Goal: Task Accomplishment & Management: Use online tool/utility

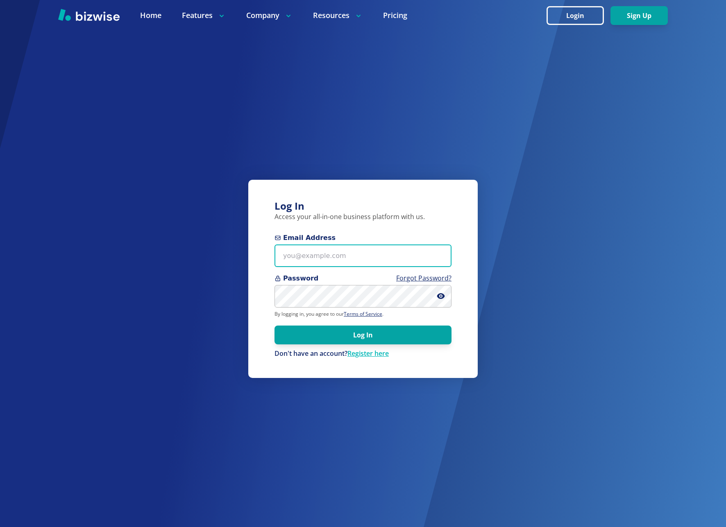
click at [330, 261] on input "Email Address" at bounding box center [363, 256] width 177 height 23
type input "[EMAIL_ADDRESS][DOMAIN_NAME]"
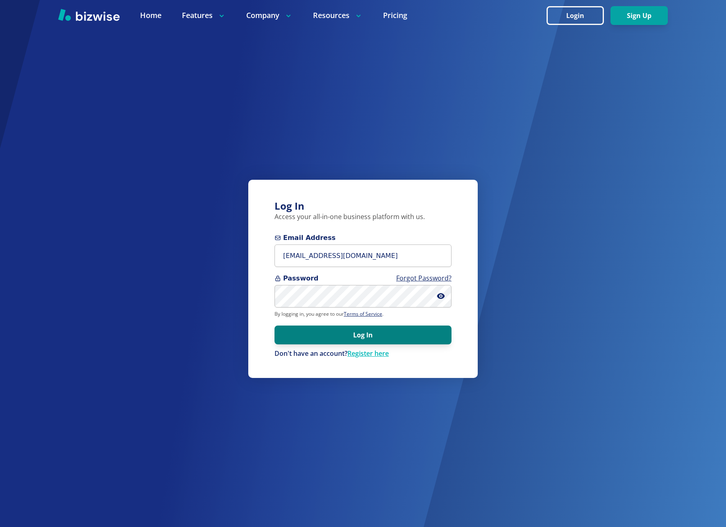
click at [365, 334] on button "Log In" at bounding box center [363, 335] width 177 height 19
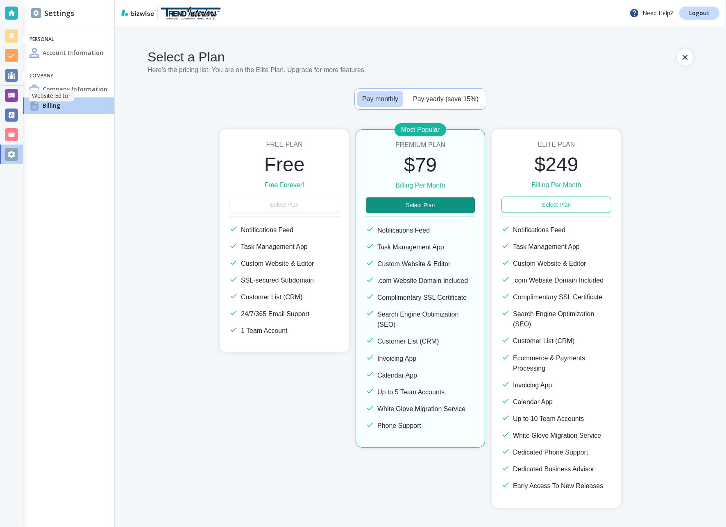
click at [11, 95] on div at bounding box center [11, 95] width 13 height 13
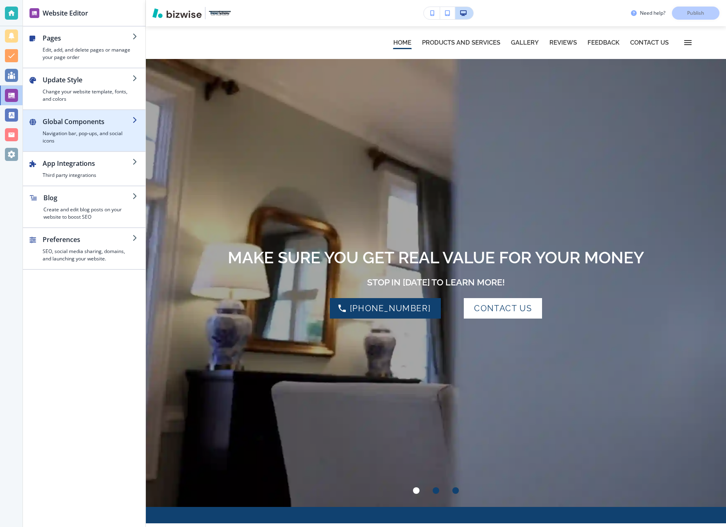
click at [93, 121] on h2 "Global Components" at bounding box center [88, 122] width 90 height 10
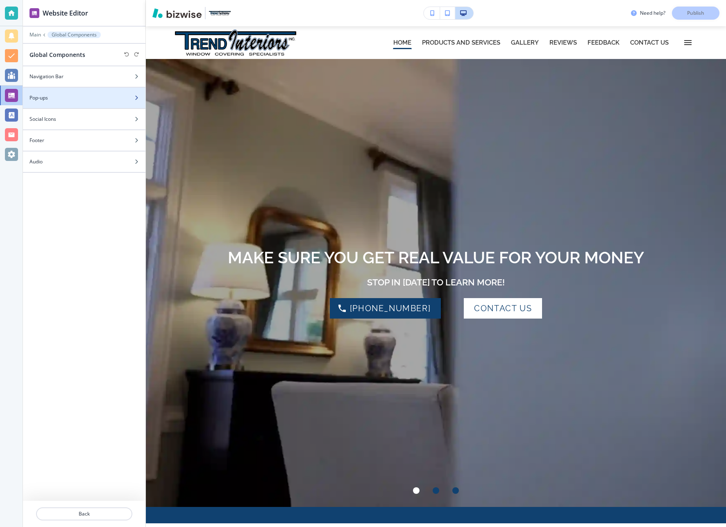
click at [76, 102] on div at bounding box center [84, 105] width 123 height 7
click at [136, 96] on icon "button" at bounding box center [136, 96] width 5 height 5
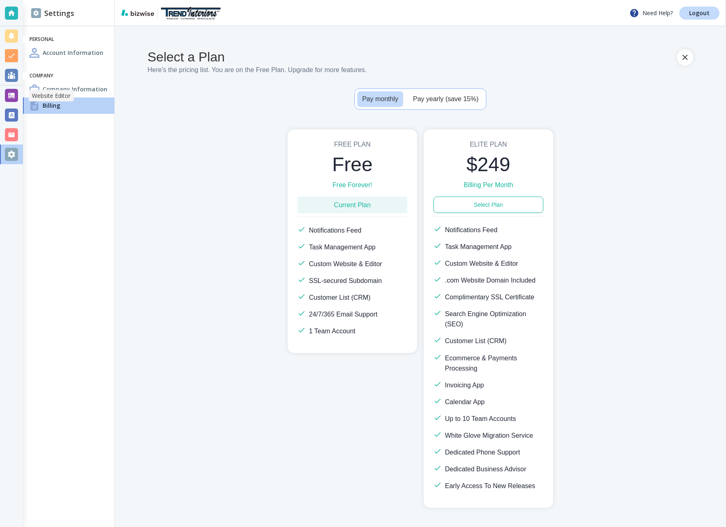
click at [11, 98] on div at bounding box center [11, 95] width 13 height 13
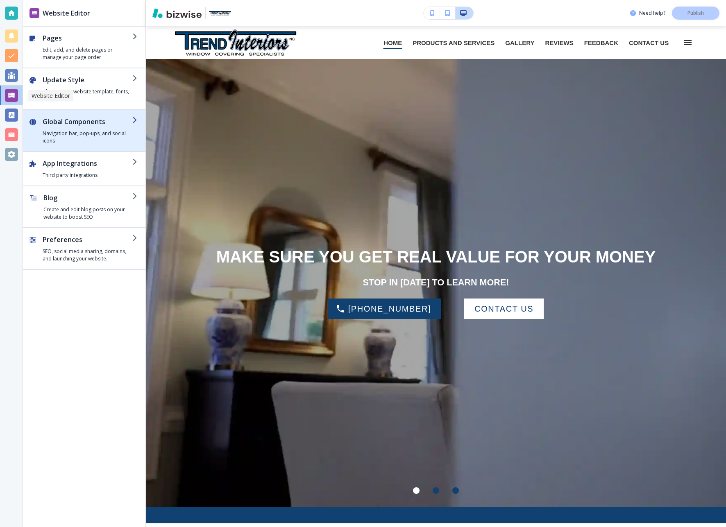
click at [90, 132] on h4 "Navigation bar, pop-ups, and social icons" at bounding box center [88, 137] width 90 height 15
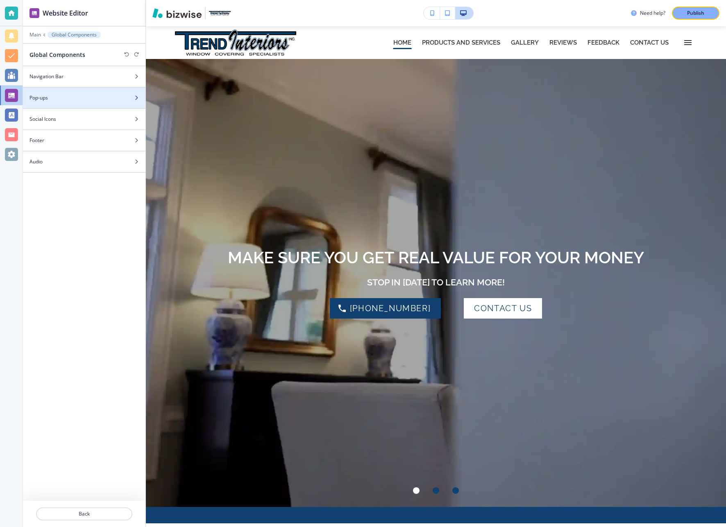
click at [43, 99] on h4 "Pop-ups" at bounding box center [39, 97] width 18 height 7
click at [79, 160] on div "Add new Pop-up FALL DRAPERY SALE | HOME Pop-up 2 | PRODUCTS AND SERVICES" at bounding box center [84, 293] width 123 height 415
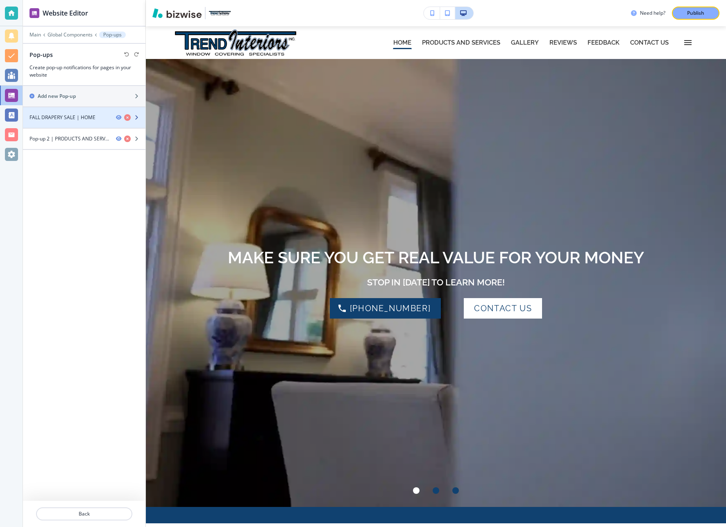
click at [94, 118] on h4 "FALL DRAPERY SALE | HOME" at bounding box center [63, 117] width 66 height 7
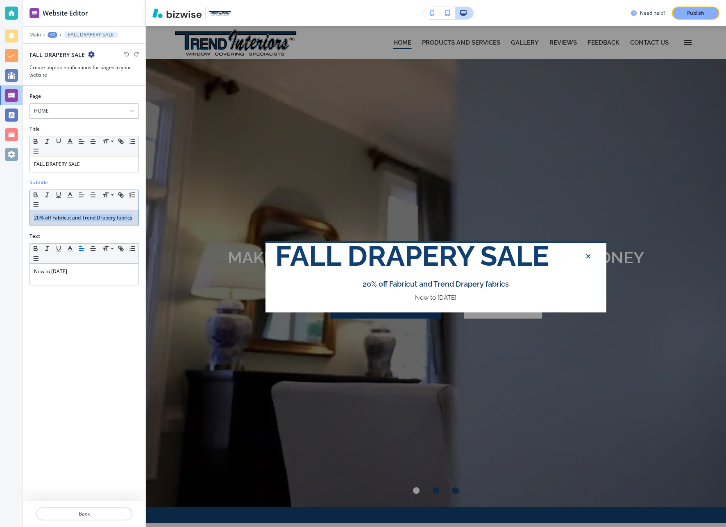
drag, startPoint x: 32, startPoint y: 218, endPoint x: 135, endPoint y: 219, distance: 102.5
click at [135, 219] on div "20% off Fabricut and Trend Drapery fabrics" at bounding box center [84, 218] width 109 height 16
click at [133, 196] on icon "button" at bounding box center [132, 194] width 7 height 7
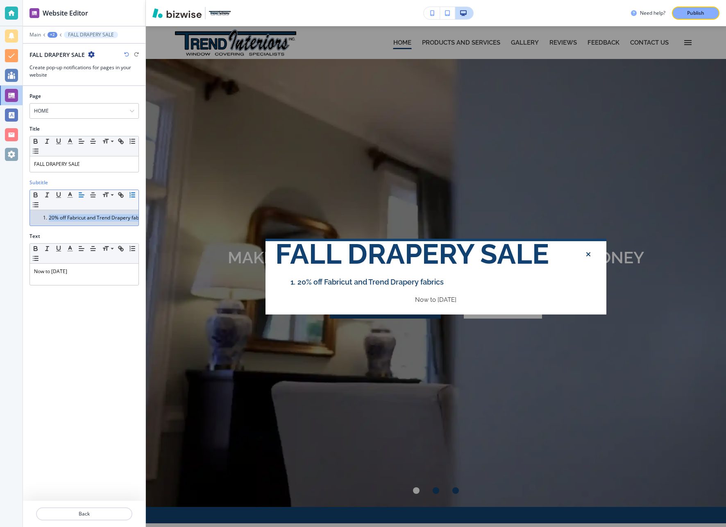
click at [133, 196] on icon "button" at bounding box center [132, 194] width 7 height 7
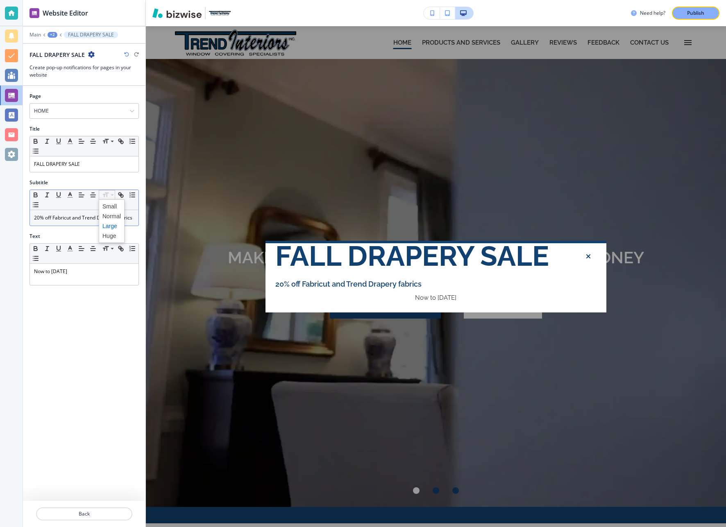
click at [105, 227] on span at bounding box center [111, 226] width 18 height 10
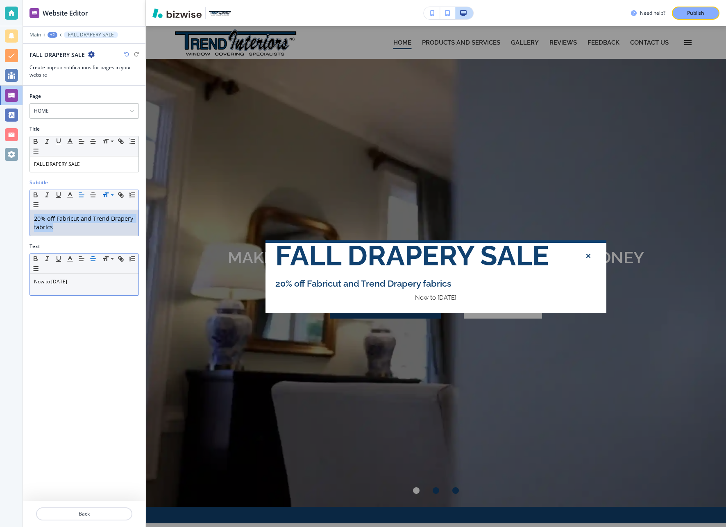
click at [94, 261] on line "button" at bounding box center [93, 261] width 4 height 0
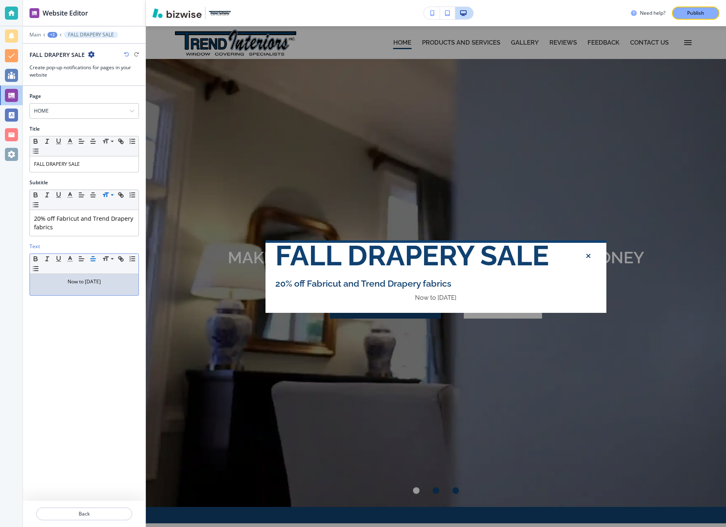
click at [73, 378] on div "Page HOME HOME GALLERY REVIEWS FEEDBACK CONTACT US GREAT FEEDBACK NOT GREAT FEE…" at bounding box center [84, 293] width 123 height 415
click at [691, 12] on p "Publish" at bounding box center [695, 12] width 17 height 7
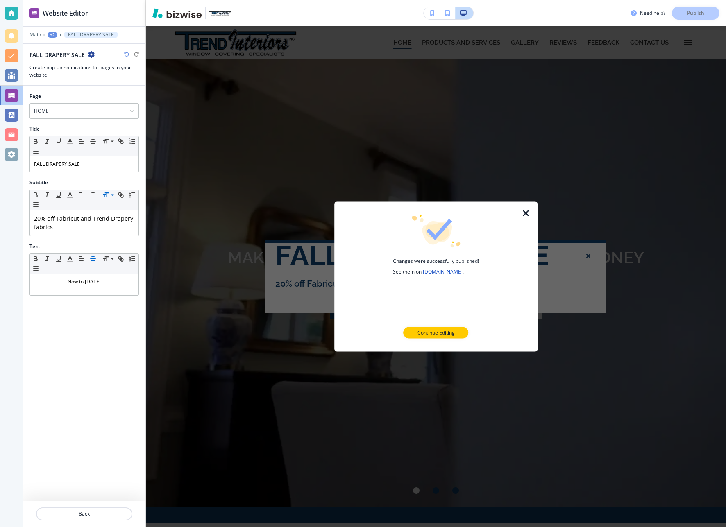
click at [528, 215] on icon "button" at bounding box center [526, 213] width 10 height 10
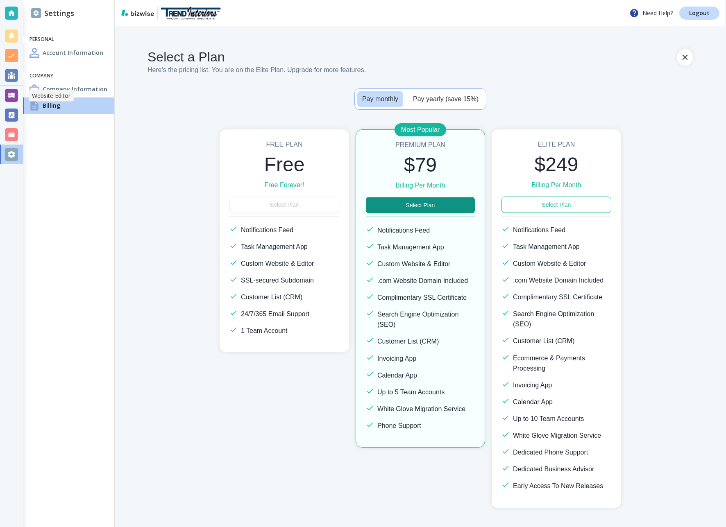
click at [16, 95] on div at bounding box center [11, 95] width 13 height 13
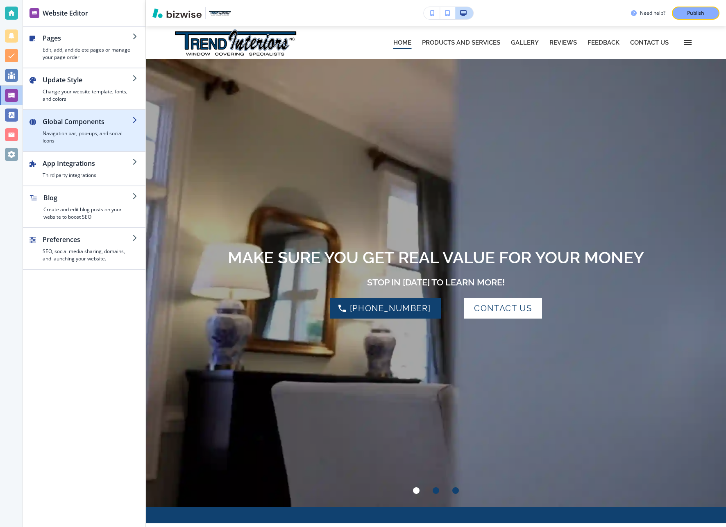
click at [100, 120] on h2 "Global Components" at bounding box center [88, 122] width 90 height 10
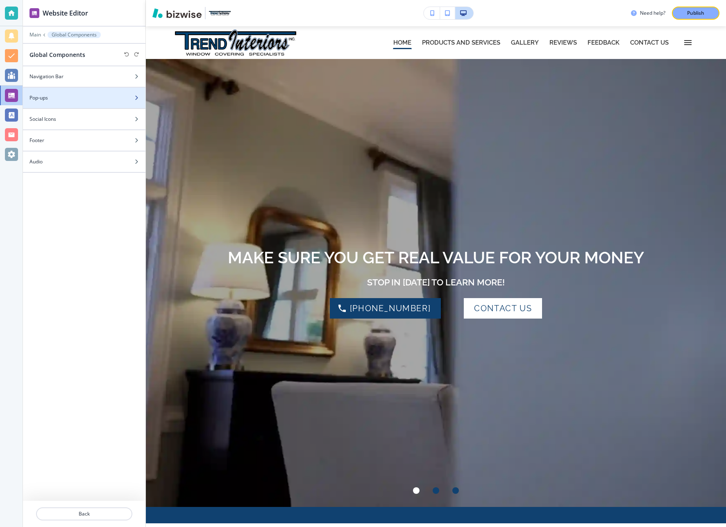
click at [46, 99] on h4 "Pop-ups" at bounding box center [39, 97] width 18 height 7
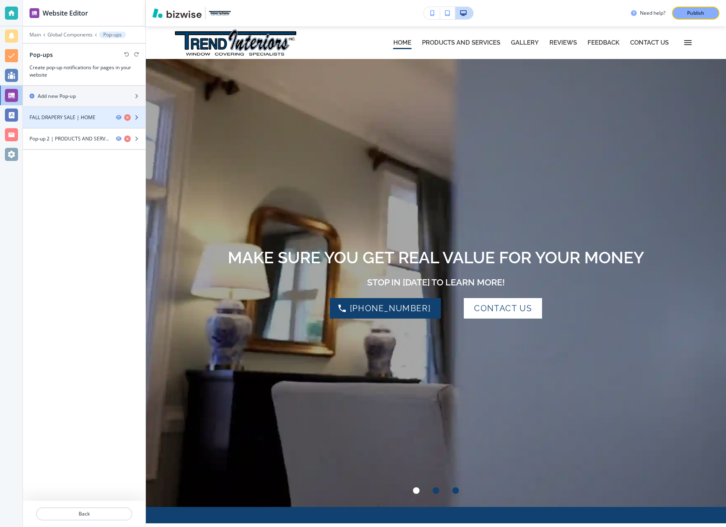
click at [79, 116] on h4 "FALL DRAPERY SALE | HOME" at bounding box center [63, 117] width 66 height 7
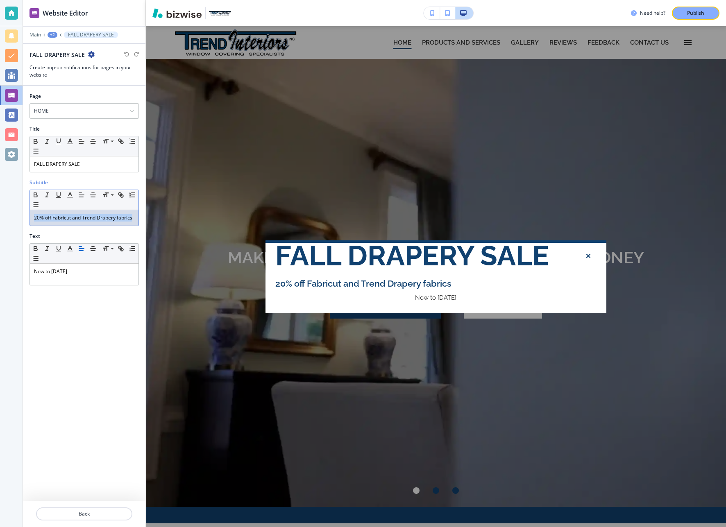
drag, startPoint x: 33, startPoint y: 218, endPoint x: 134, endPoint y: 219, distance: 100.8
click at [134, 219] on div "20% off Fabricut and Trend Drapery fabrics" at bounding box center [84, 218] width 109 height 16
click at [93, 197] on line "button" at bounding box center [93, 197] width 4 height 0
click at [280, 167] on div "FALL DRAPERY SALE 20% off Fabricut and Trend Drapery fabrics Now to November 1,…" at bounding box center [436, 276] width 580 height 501
drag, startPoint x: 34, startPoint y: 218, endPoint x: 132, endPoint y: 221, distance: 98.0
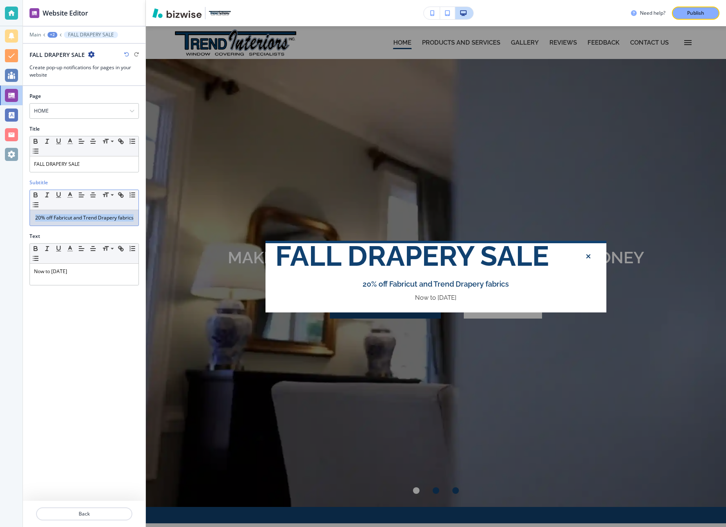
click at [132, 221] on div "20% off Fabricut and Trend Drapery fabrics" at bounding box center [84, 218] width 109 height 16
click at [108, 227] on span at bounding box center [111, 226] width 18 height 10
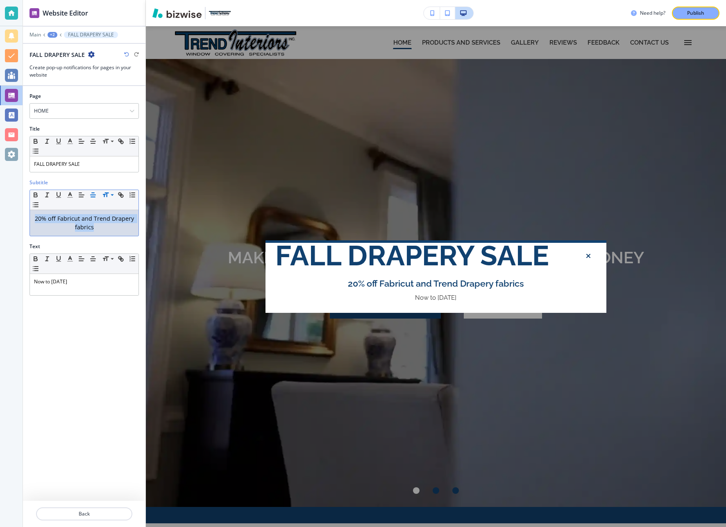
click at [100, 323] on div "Page HOME HOME GALLERY REVIEWS FEEDBACK CONTACT US GREAT FEEDBACK NOT GREAT FEE…" at bounding box center [84, 293] width 123 height 415
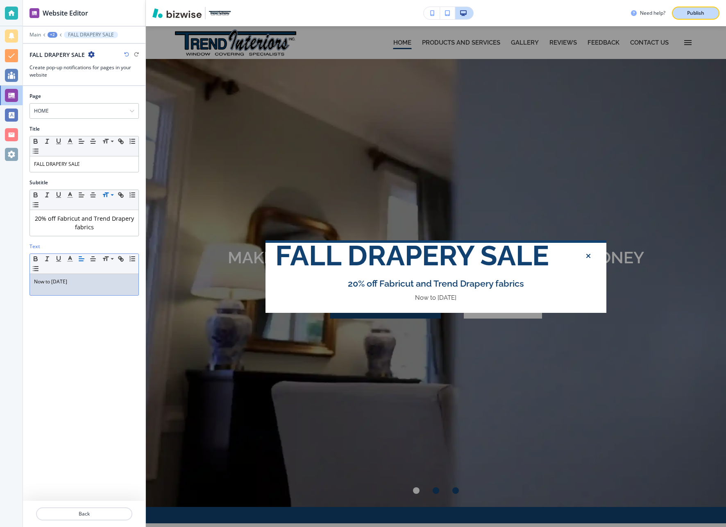
click at [697, 11] on p "Publish" at bounding box center [695, 12] width 17 height 7
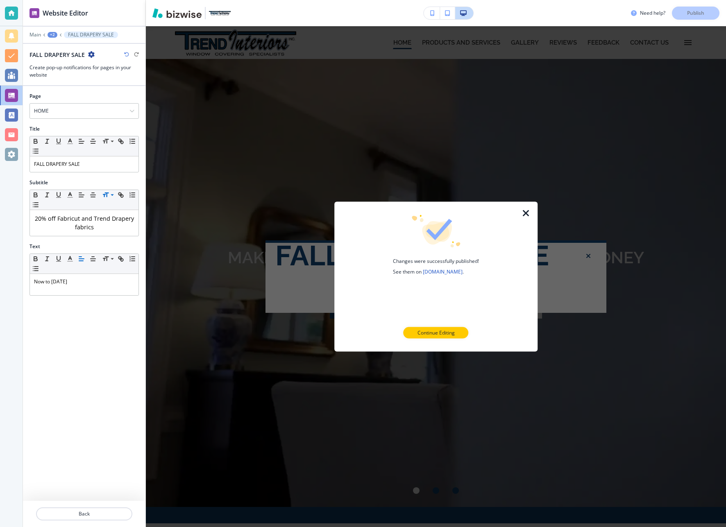
click at [525, 214] on icon "button" at bounding box center [526, 213] width 10 height 10
